Goal: Complete application form

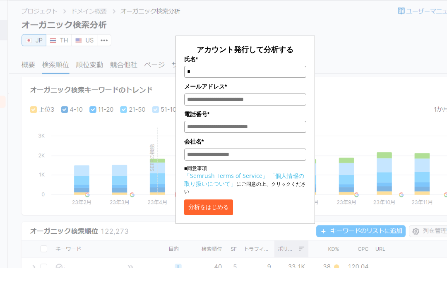
click at [274, 114] on input "メールアドレス*" at bounding box center [245, 120] width 122 height 12
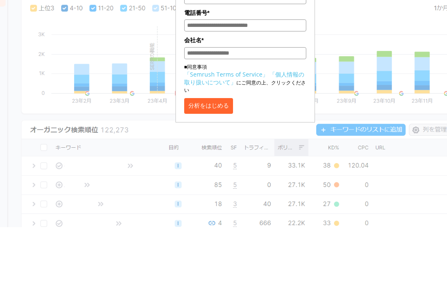
click at [281, 88] on input "電話番号*" at bounding box center [245, 86] width 122 height 12
click at [291, 112] on input "会社名*" at bounding box center [245, 114] width 122 height 12
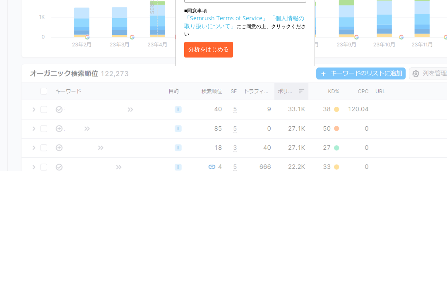
click at [233, 159] on button "分析をはじめる" at bounding box center [208, 167] width 49 height 16
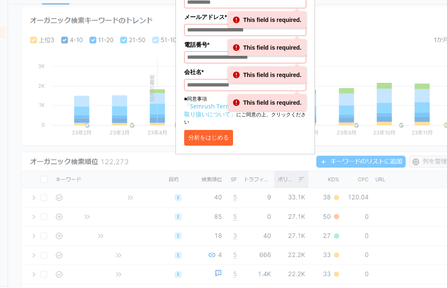
scroll to position [90, 0]
